Goal: Ask a question

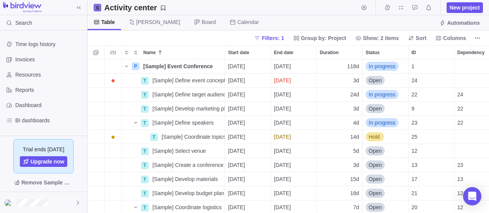
scroll to position [154, 401]
click at [457, 7] on span "New project" at bounding box center [465, 8] width 30 height 8
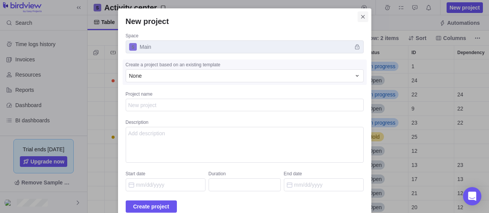
type textarea "x"
drag, startPoint x: 355, startPoint y: 16, endPoint x: 272, endPoint y: 40, distance: 86.6
click at [360, 16] on icon "Close" at bounding box center [363, 17] width 6 height 6
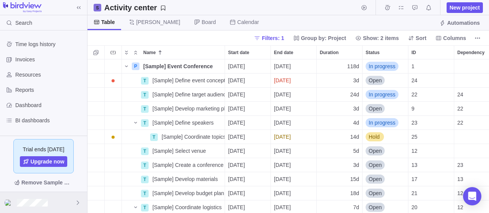
click at [74, 202] on div at bounding box center [43, 202] width 87 height 21
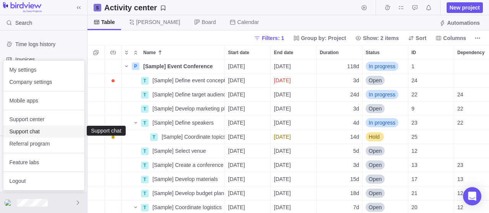
click at [37, 131] on span "Support chat" at bounding box center [44, 132] width 69 height 8
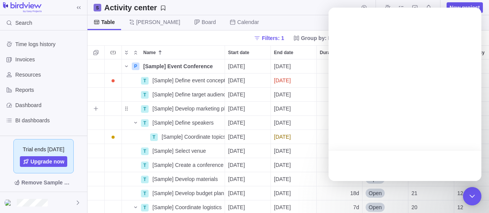
scroll to position [0, 0]
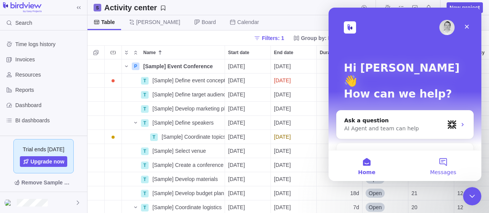
click at [450, 165] on button "Messages" at bounding box center [443, 166] width 76 height 31
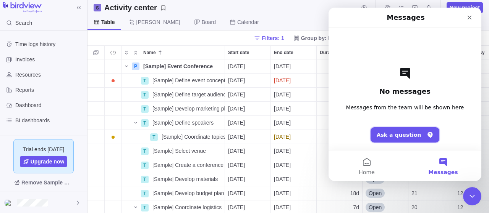
click at [410, 138] on button "Ask a question" at bounding box center [404, 135] width 69 height 15
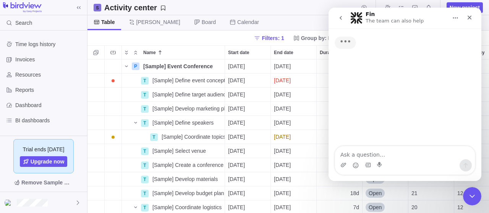
click at [369, 156] on textarea "Ask a question…" at bounding box center [405, 153] width 140 height 13
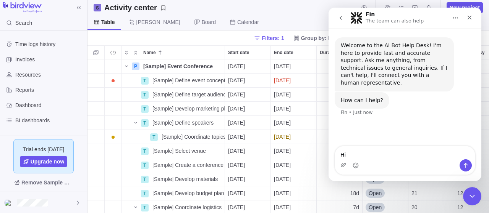
type textarea "Hii"
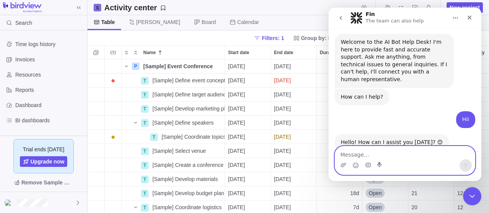
scroll to position [16, 0]
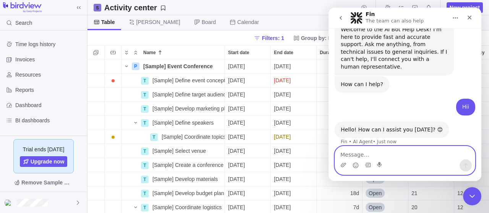
click at [364, 151] on textarea "Message…" at bounding box center [405, 153] width 140 height 13
type textarea "w"
paste textarea "https://birdviewpsa.com"
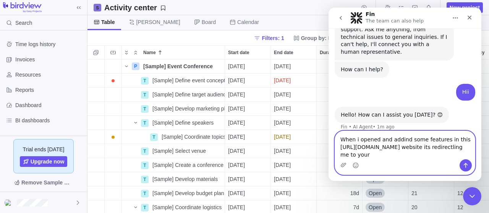
scroll to position [31, 0]
click at [417, 159] on textarea "When i opened and adding some features in this https://birdviewpsa.com website …" at bounding box center [405, 145] width 140 height 28
type textarea "When i opened and adding some features in this https://birdviewpsa.com website …"
click at [465, 163] on icon "Send a message…" at bounding box center [465, 166] width 6 height 6
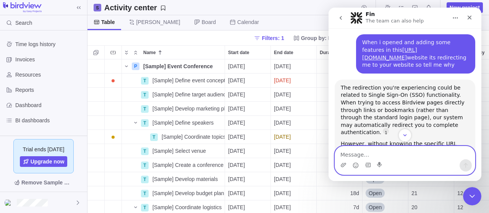
scroll to position [174, 0]
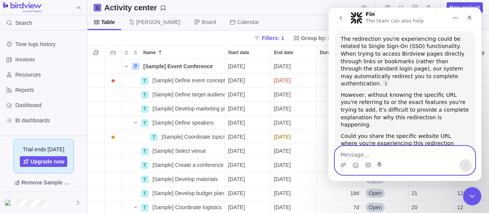
click at [373, 152] on textarea "Message…" at bounding box center [405, 153] width 140 height 13
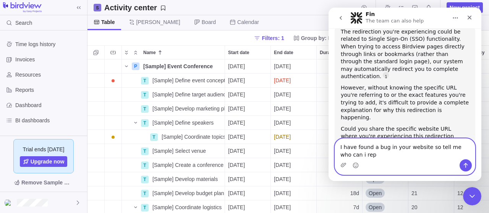
scroll to position [181, 0]
paste textarea "https://birdviewpsa.com"
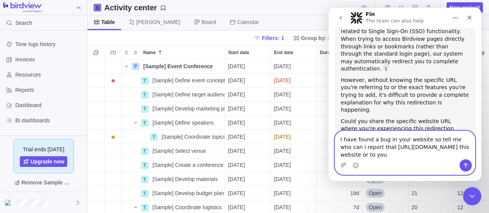
scroll to position [189, 0]
type textarea "I have found a bug in your website so tell me who can i report that https://bir…"
click at [467, 167] on icon "Send a message…" at bounding box center [465, 166] width 6 height 6
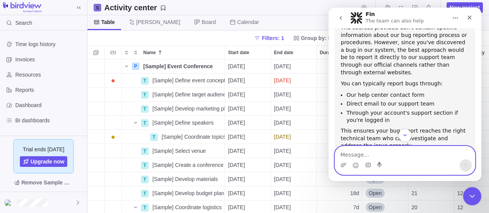
scroll to position [380, 0]
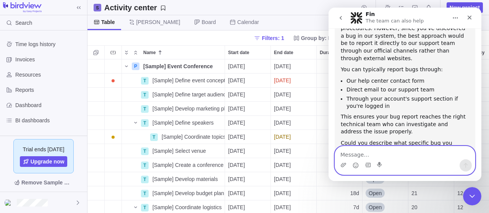
click at [374, 149] on textarea "Message…" at bounding box center [405, 153] width 140 height 13
type textarea "Ok after reported can i get any reward or not tell me"
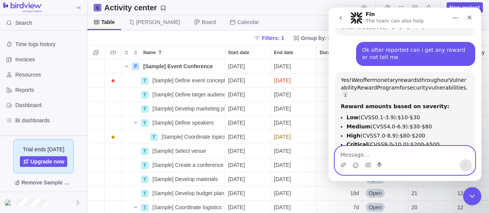
scroll to position [0, 0]
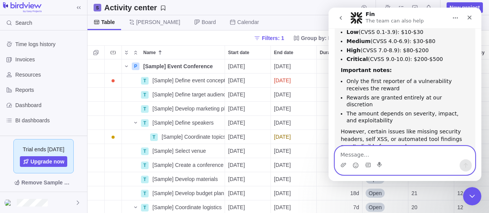
click at [369, 157] on textarea "Message…" at bounding box center [405, 153] width 140 height 13
click at [404, 157] on textarea "Give me your bug bounty url programe" at bounding box center [405, 153] width 140 height 13
click at [437, 158] on textarea "Give me your bug bounty programe" at bounding box center [405, 153] width 140 height 13
type textarea "Give me your bug bounty program url"
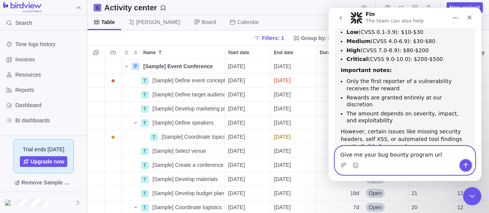
click at [460, 166] on button "Send a message…" at bounding box center [465, 166] width 12 height 12
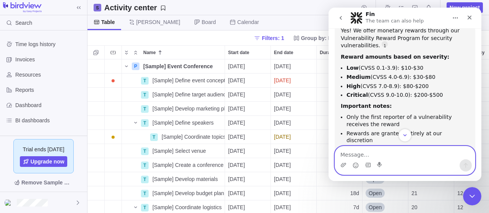
scroll to position [707, 0]
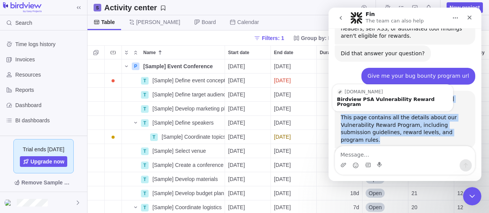
drag, startPoint x: 339, startPoint y: 58, endPoint x: 341, endPoint y: 50, distance: 8.2
click at [341, 91] on div "Here's our bug bounty program URL: https://birdviewpsa.com/company/vulnerabilit…" at bounding box center [405, 120] width 141 height 58
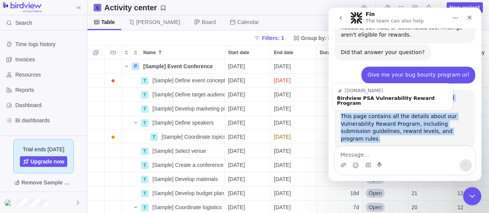
click at [342, 88] on rect "Fin says…" at bounding box center [340, 91] width 6 height 6
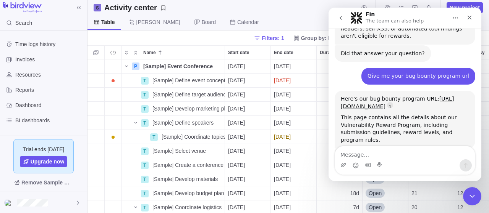
click at [349, 68] on div "Give me your bug bounty program url Ganeshreddy • Just now" at bounding box center [405, 79] width 141 height 23
drag, startPoint x: 336, startPoint y: 63, endPoint x: 379, endPoint y: 64, distance: 43.2
click at [379, 91] on div "Here's our bug bounty program URL: https://birdviewpsa.com/company/vulnerabilit…" at bounding box center [405, 120] width 141 height 58
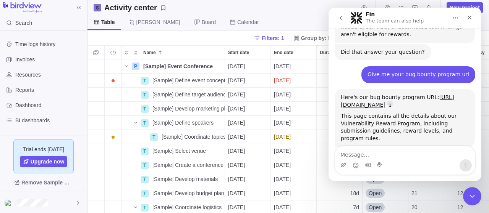
scroll to position [709, 0]
copy link "birdviewpsa.com"
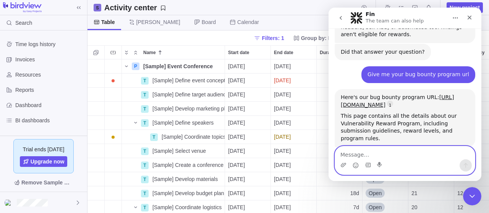
click at [369, 155] on textarea "Message…" at bounding box center [405, 153] width 140 height 13
paste textarea "birdviewpsa.com"
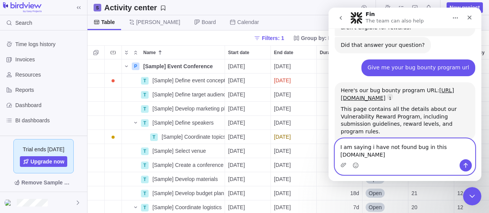
scroll to position [716, 0]
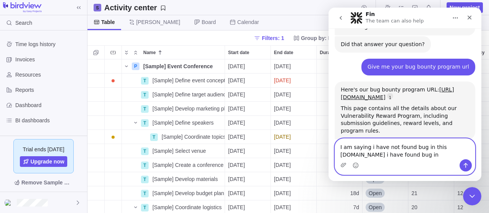
click at [430, 156] on textarea "I am saying i have not found bug in this birdviewpsa.com i have found bug in" at bounding box center [405, 149] width 140 height 21
paste textarea "https://google1.go.easyprojects.net/1/activities"
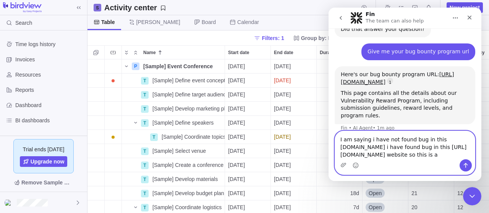
scroll to position [732, 0]
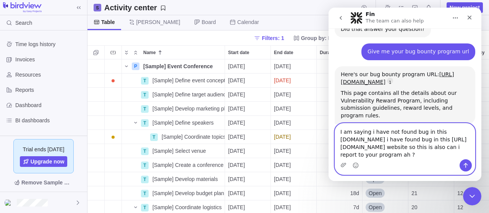
type textarea "I am saying i have not found bug in this birdviewpsa.com i have found bug in th…"
click at [463, 164] on icon "Send a message…" at bounding box center [465, 166] width 6 height 6
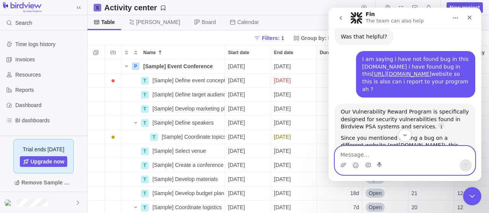
scroll to position [885, 0]
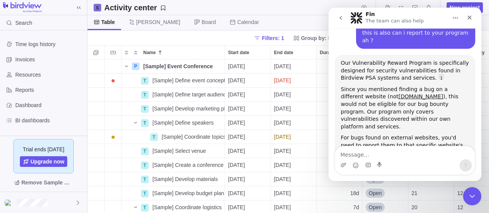
click at [56, 8] on div at bounding box center [43, 7] width 87 height 11
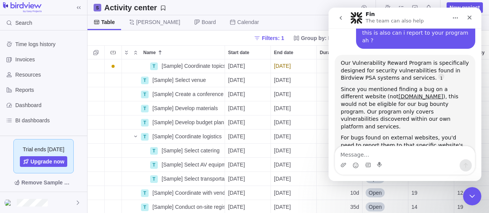
scroll to position [142, 0]
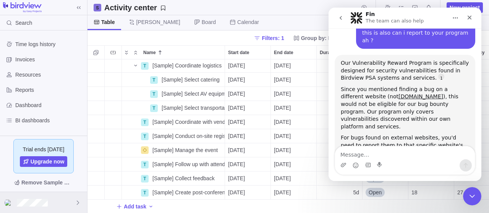
click at [73, 205] on div at bounding box center [43, 202] width 87 height 21
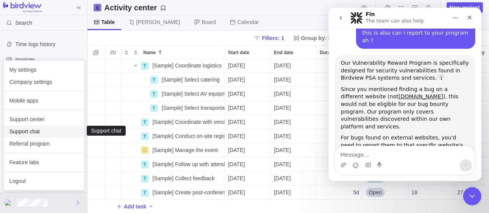
click at [41, 129] on span "Support chat" at bounding box center [44, 132] width 69 height 8
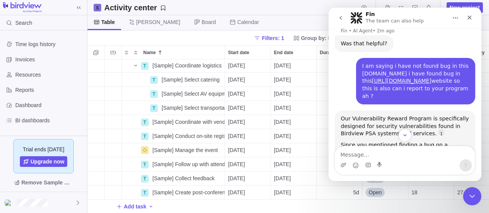
scroll to position [885, 0]
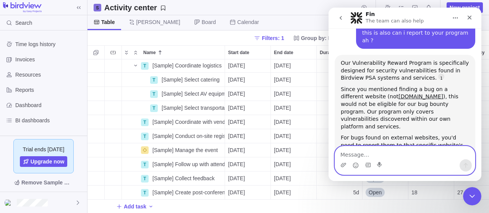
click at [364, 152] on textarea "Message…" at bounding box center [405, 153] width 140 height 13
paste textarea "https://google1.go.easyprojects.net/1/activities"
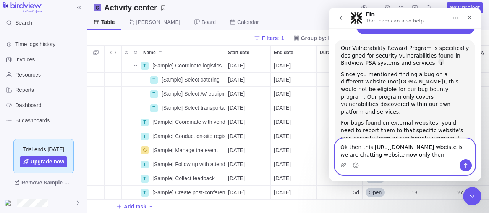
scroll to position [900, 0]
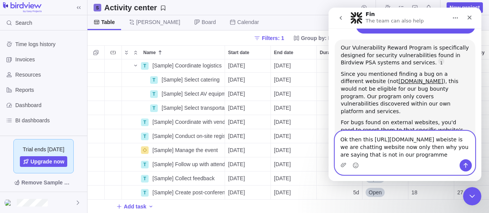
click at [356, 151] on textarea "Ok then this https://google1.go.easyprojects.net/1/activities wbeiste is we are…" at bounding box center [405, 145] width 140 height 28
click at [369, 149] on textarea "Ok then this https://google1.go.easyprojects.net/1/activities wbeiste is we are…" at bounding box center [405, 145] width 140 height 28
type textarea "Ok then this https://google1.go.easyprojects.net/1/activities webiste is we are…"
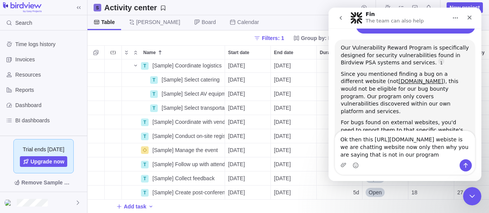
click at [458, 168] on div "Intercom messenger" at bounding box center [405, 166] width 140 height 12
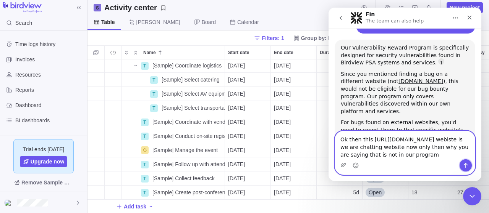
click at [462, 167] on button "Send a message…" at bounding box center [465, 166] width 12 height 12
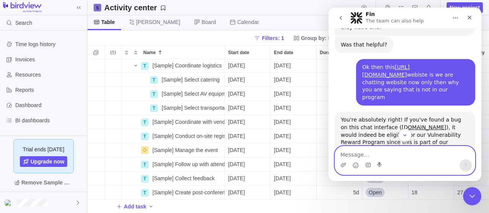
scroll to position [1067, 0]
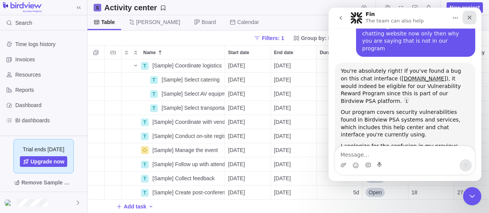
click at [469, 16] on icon "Close" at bounding box center [469, 18] width 6 height 6
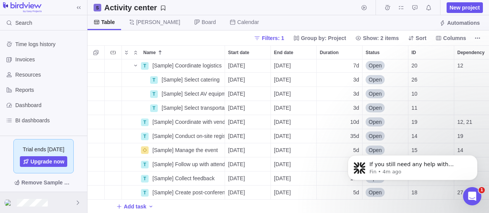
scroll to position [0, 0]
click at [65, 198] on div at bounding box center [43, 202] width 87 height 21
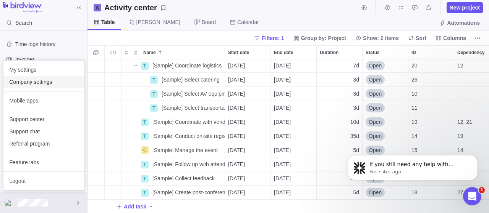
scroll to position [1, 0]
click at [44, 83] on span "Company settings" at bounding box center [44, 82] width 69 height 8
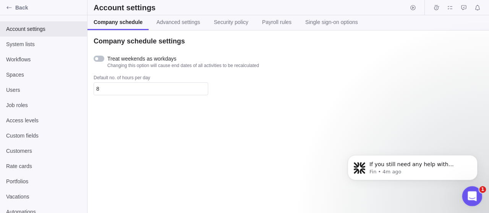
click at [466, 195] on icon "Open Intercom Messenger" at bounding box center [471, 195] width 13 height 13
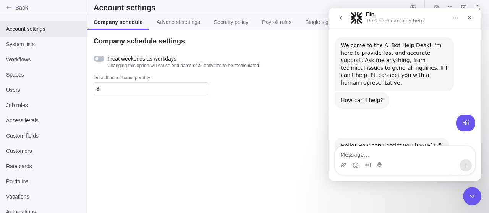
scroll to position [1107, 0]
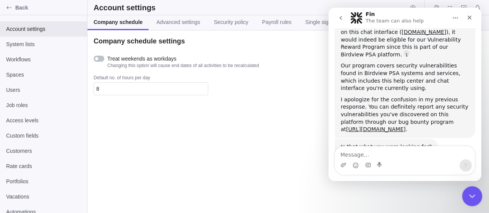
drag, startPoint x: 467, startPoint y: 199, endPoint x: 893, endPoint y: 373, distance: 459.7
click at [468, 198] on icon "Close Intercom Messenger" at bounding box center [470, 195] width 9 height 9
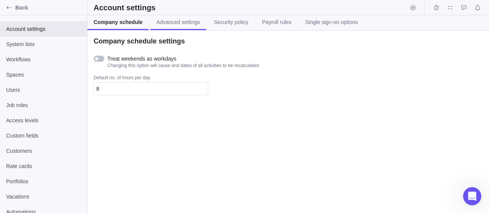
click at [189, 22] on span "Advanced settings" at bounding box center [178, 22] width 44 height 8
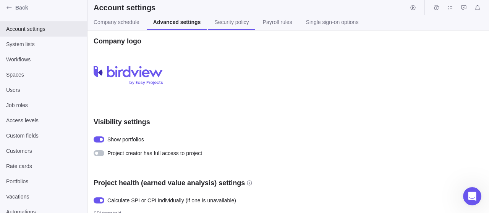
click at [225, 21] on span "Security policy" at bounding box center [231, 22] width 34 height 8
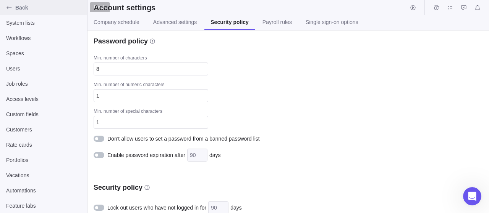
click at [16, 8] on span "Back" at bounding box center [49, 8] width 69 height 8
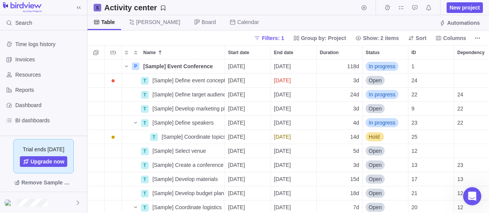
scroll to position [154, 401]
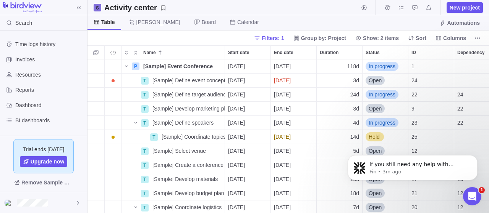
scroll to position [0, 0]
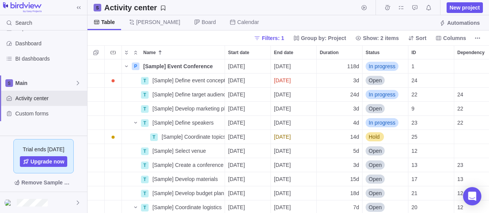
scroll to position [154, 401]
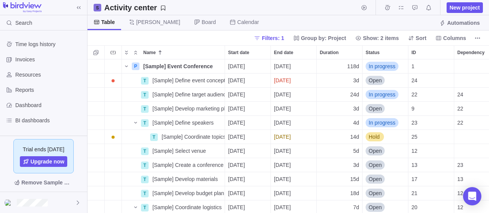
scroll to position [154, 401]
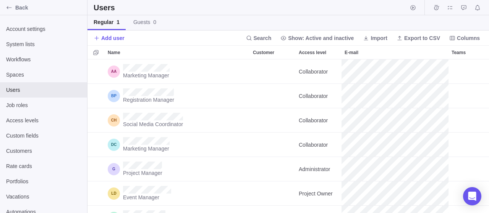
scroll to position [154, 401]
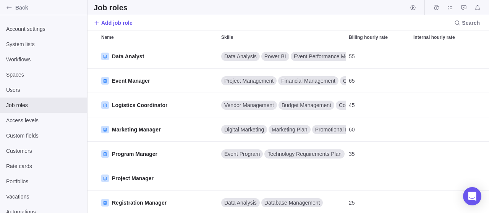
scroll to position [170, 401]
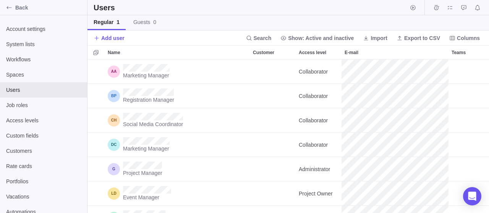
scroll to position [154, 401]
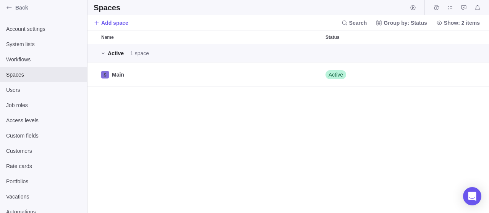
scroll to position [170, 401]
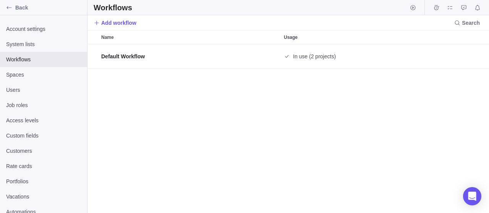
scroll to position [170, 401]
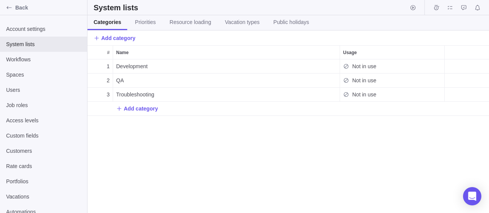
scroll to position [154, 401]
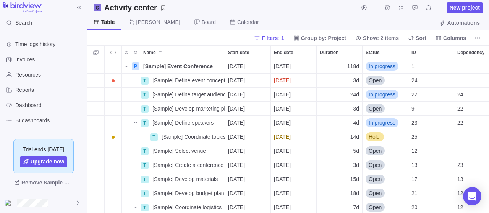
scroll to position [154, 401]
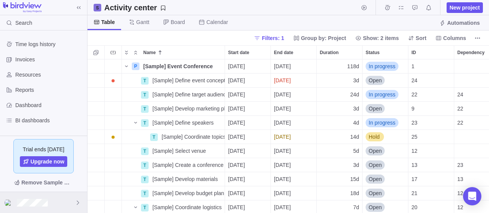
click at [50, 204] on div at bounding box center [43, 202] width 87 height 21
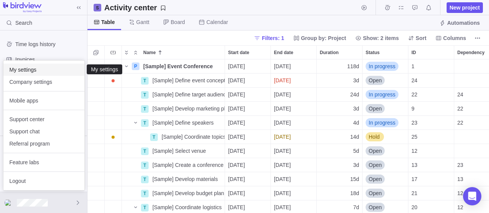
click at [38, 70] on span "My settings" at bounding box center [44, 70] width 69 height 8
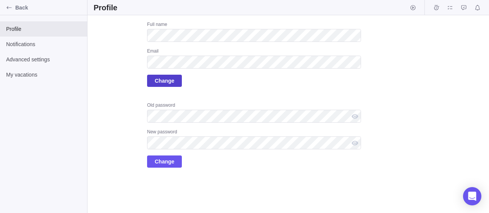
click at [167, 80] on span "Change" at bounding box center [164, 80] width 19 height 9
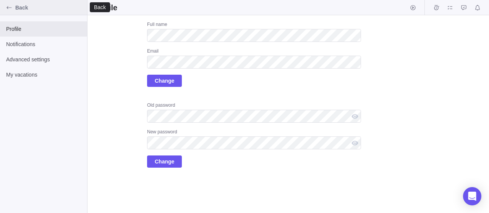
click at [21, 10] on span "Back" at bounding box center [49, 8] width 69 height 8
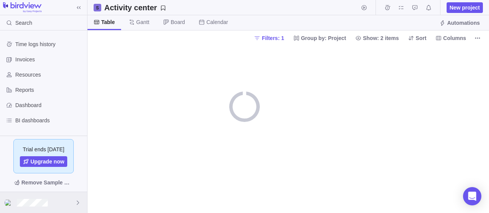
click at [68, 202] on div at bounding box center [43, 202] width 87 height 21
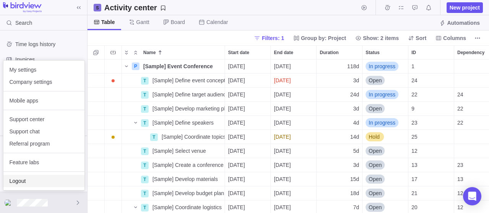
scroll to position [154, 401]
click at [36, 179] on span "Logout" at bounding box center [44, 182] width 69 height 8
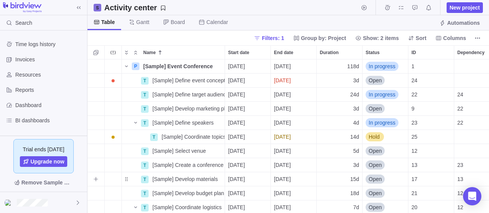
scroll to position [154, 401]
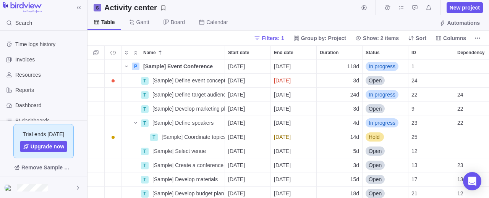
scroll to position [139, 401]
